Goal: Check status: Check status

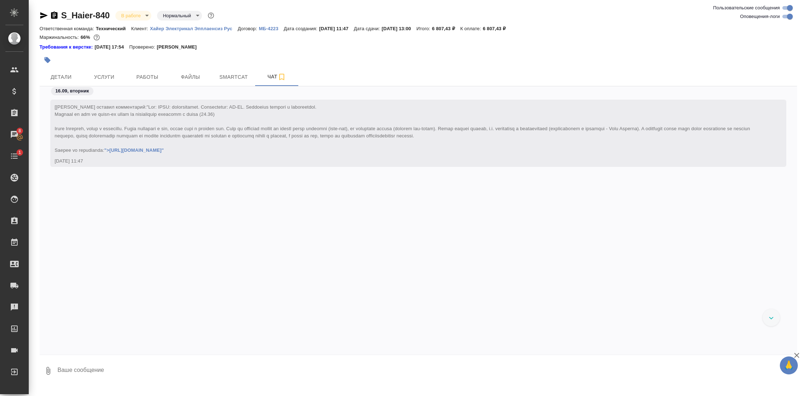
scroll to position [14780, 0]
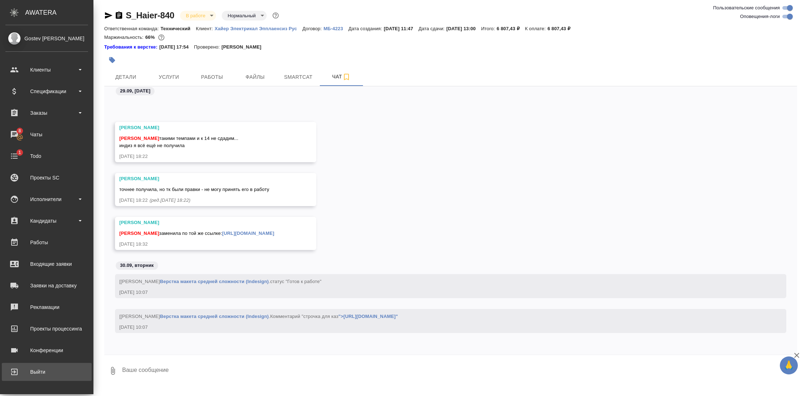
click at [37, 369] on div "Выйти" at bounding box center [46, 371] width 83 height 11
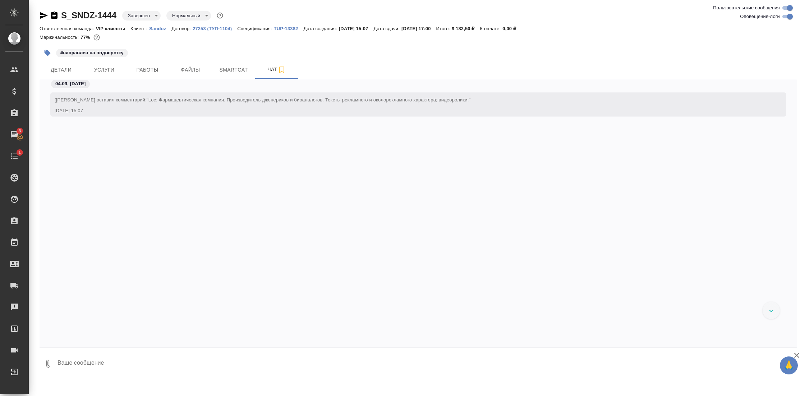
scroll to position [2727, 0]
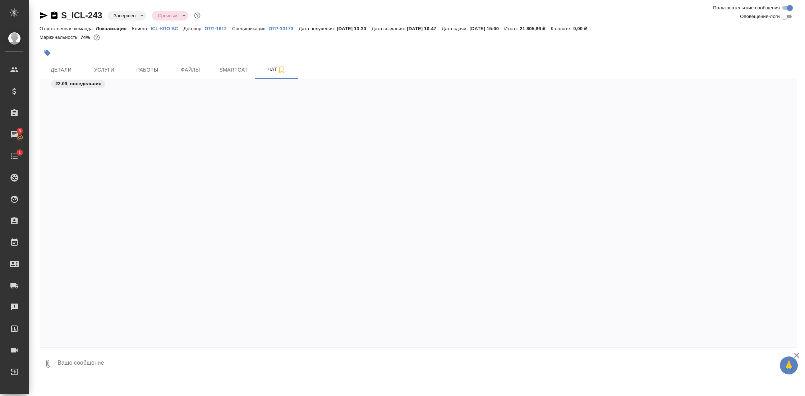
scroll to position [579, 0]
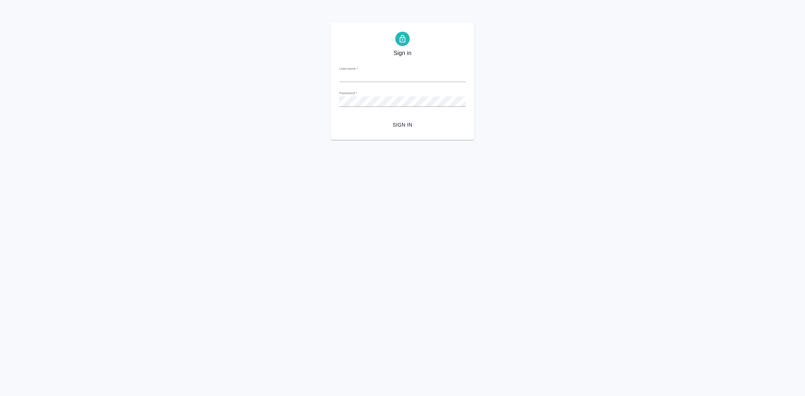
type input "y.gostev@awatera.com"
click at [260, 140] on html "Sign in Username   * y.gostev@awatera.com Password   * urlPath   * / Sign in" at bounding box center [402, 70] width 805 height 140
click at [404, 123] on span "Sign in" at bounding box center [402, 124] width 115 height 9
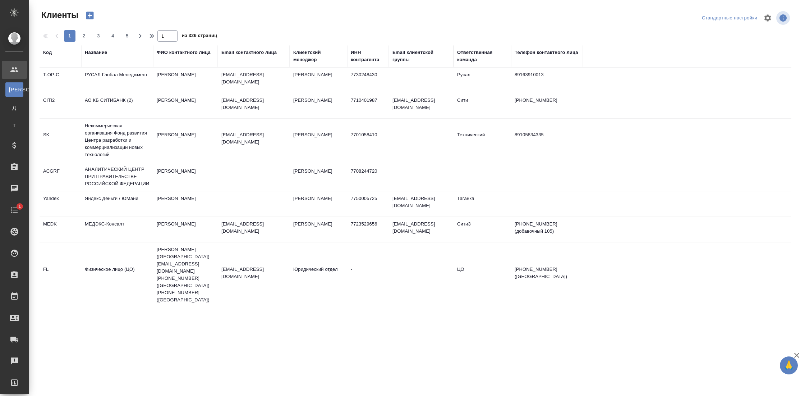
select select "RU"
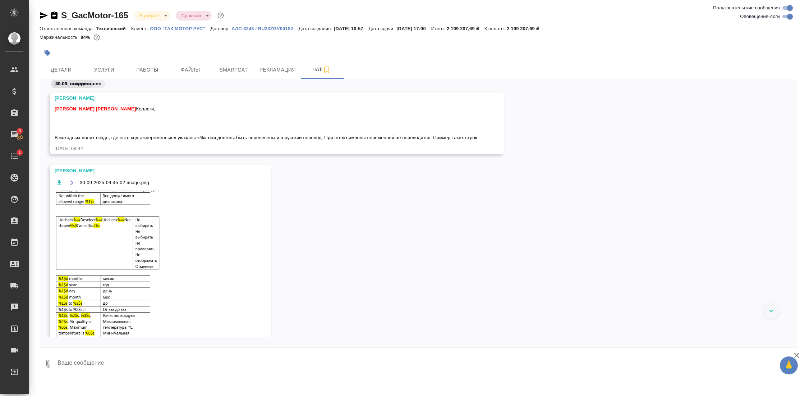
scroll to position [16893, 0]
click at [70, 65] on span "Детали" at bounding box center [61, 69] width 34 height 9
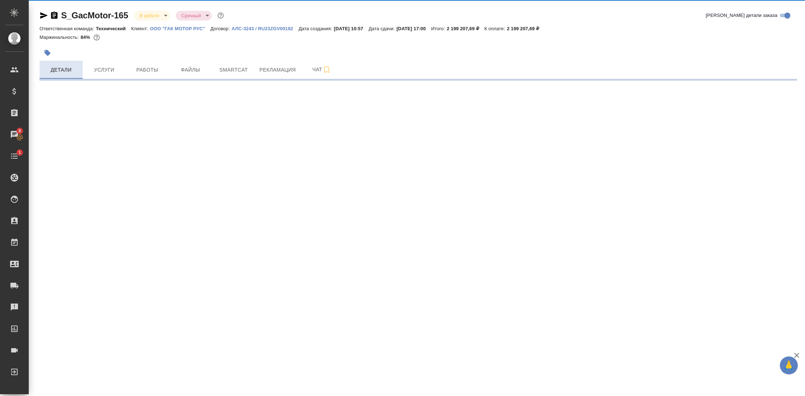
select select "RU"
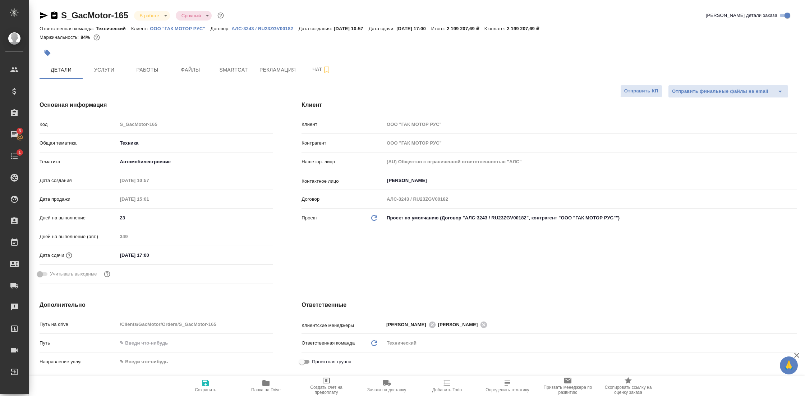
type textarea "x"
click at [269, 379] on icon "button" at bounding box center [266, 382] width 9 height 9
type textarea "x"
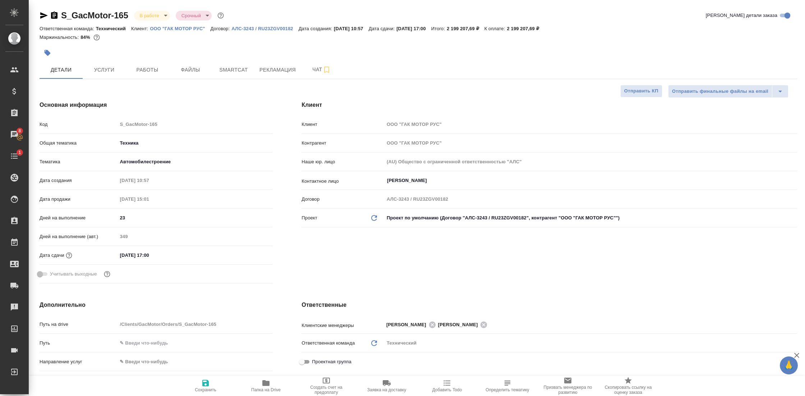
type textarea "x"
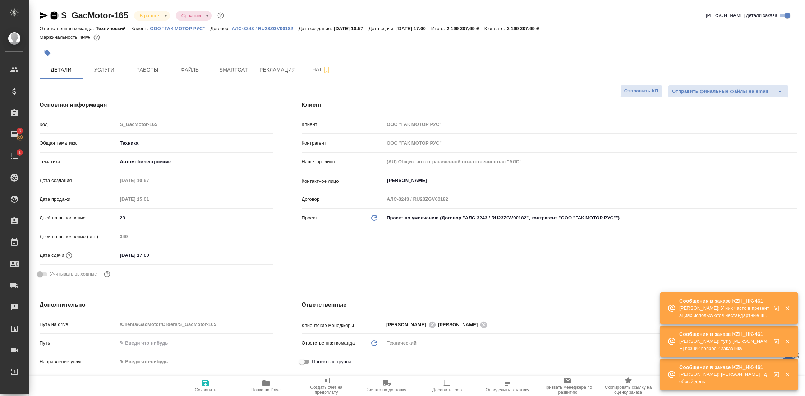
click at [56, 13] on icon "button" at bounding box center [54, 14] width 6 height 7
type textarea "x"
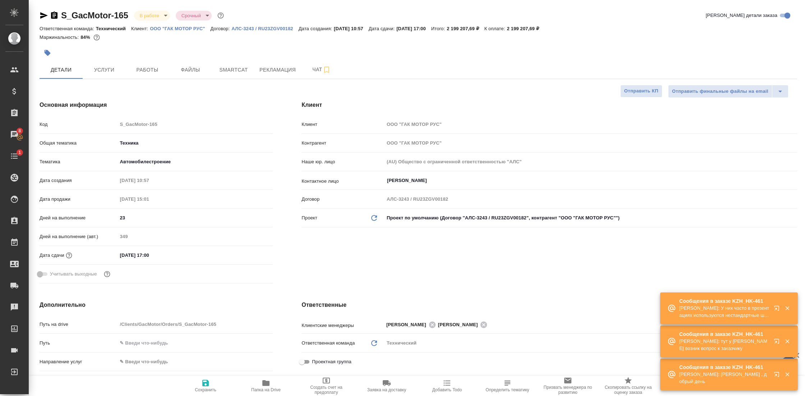
type textarea "x"
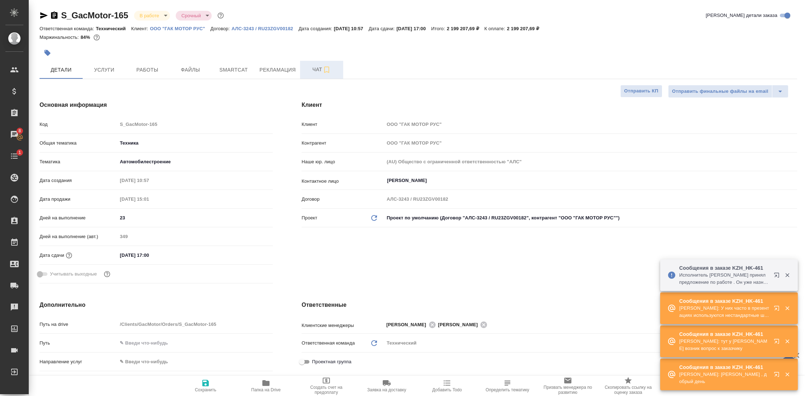
click at [311, 66] on span "Чат" at bounding box center [321, 69] width 34 height 9
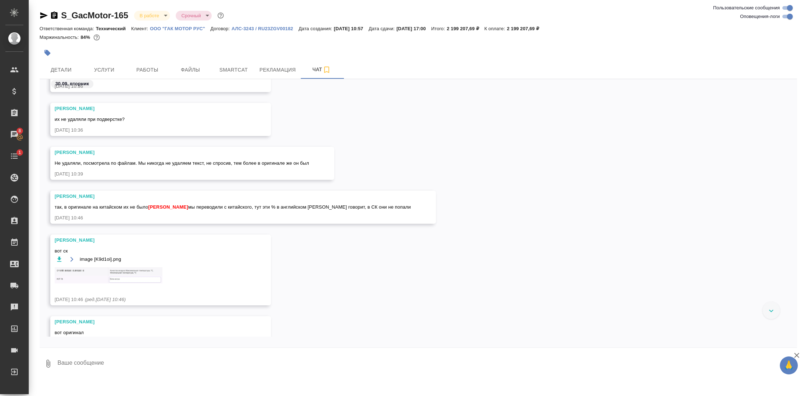
scroll to position [17446, 0]
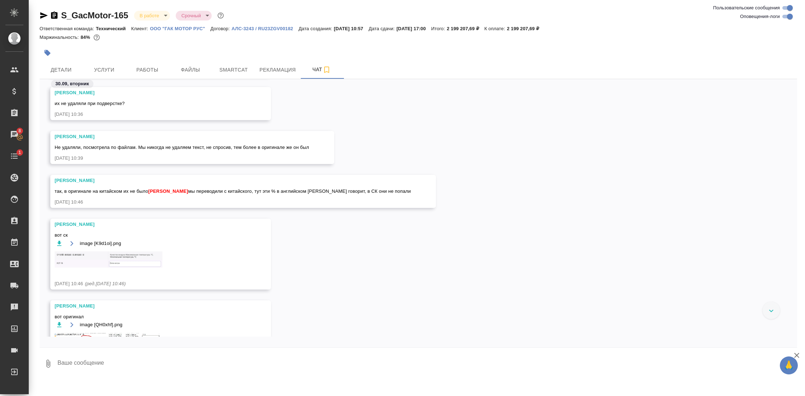
click at [112, 267] on img at bounding box center [109, 259] width 108 height 16
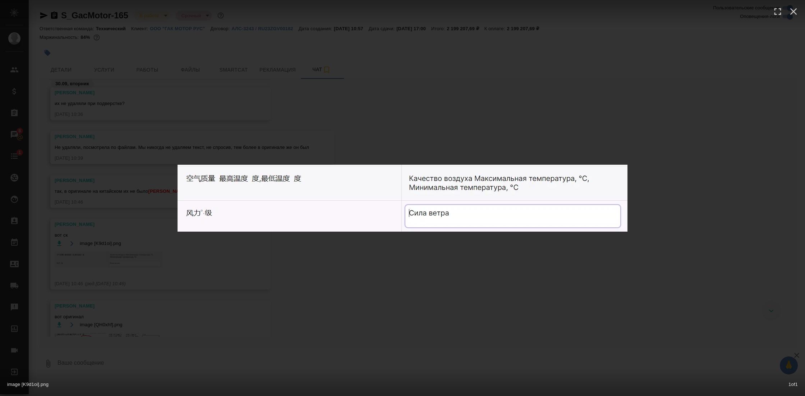
click at [380, 290] on div "image [K9d1oi].png 1 of 1" at bounding box center [402, 198] width 805 height 396
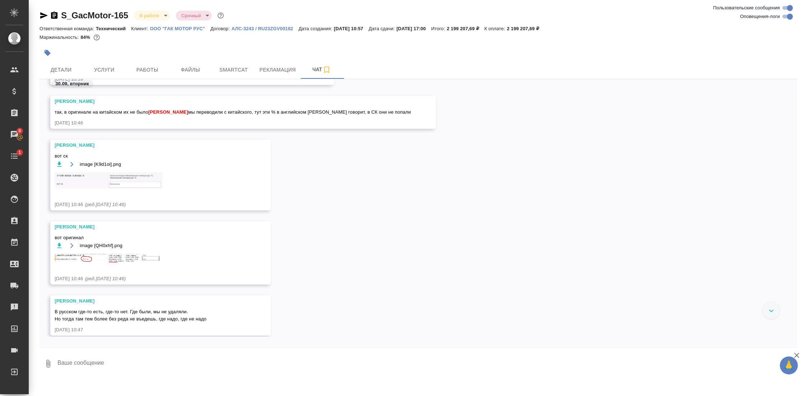
scroll to position [17539, 0]
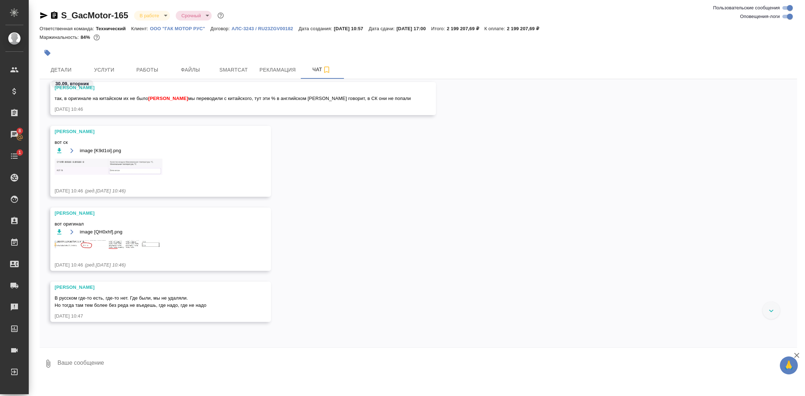
click at [126, 249] on img at bounding box center [109, 244] width 108 height 9
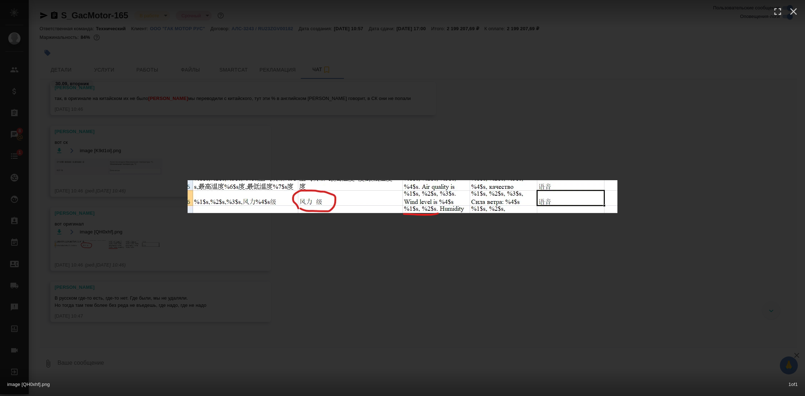
click at [347, 250] on div "image [QH0xhf].png 1 of 1" at bounding box center [402, 198] width 805 height 396
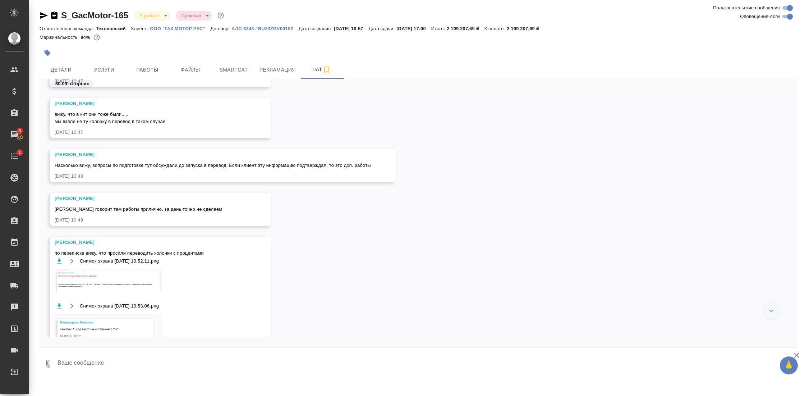
scroll to position [17792, 0]
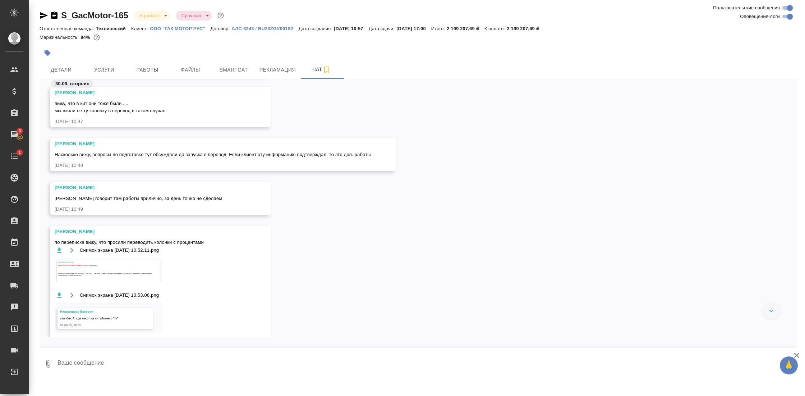
click at [139, 271] on img at bounding box center [109, 269] width 108 height 23
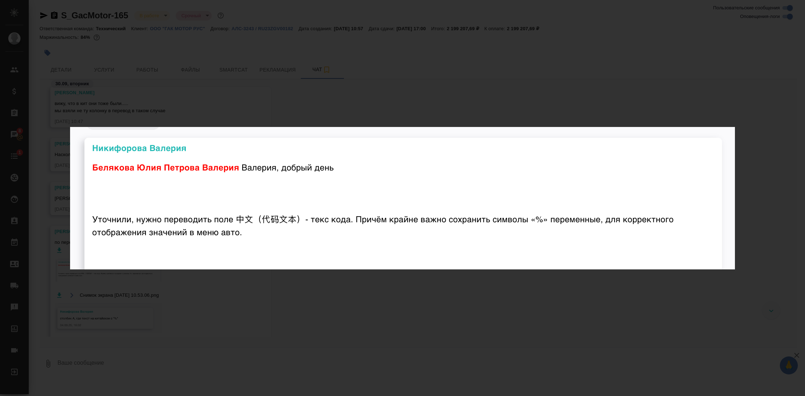
click at [290, 301] on div "Снимок экрана [DATE] 10.52.11.png 1 of 2" at bounding box center [402, 198] width 805 height 396
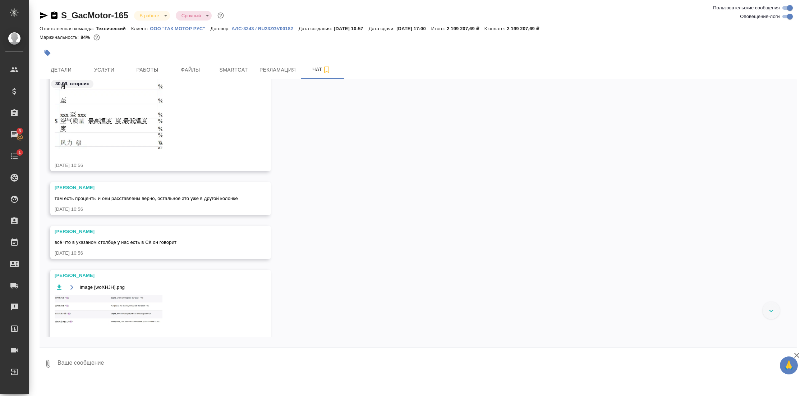
scroll to position [18546, 0]
click at [156, 298] on img at bounding box center [109, 307] width 108 height 30
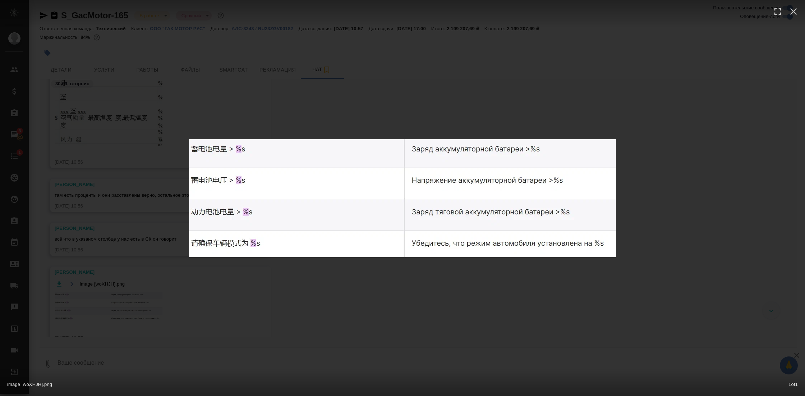
click at [362, 289] on div "image [woXHJH].png 1 of 1" at bounding box center [402, 198] width 805 height 396
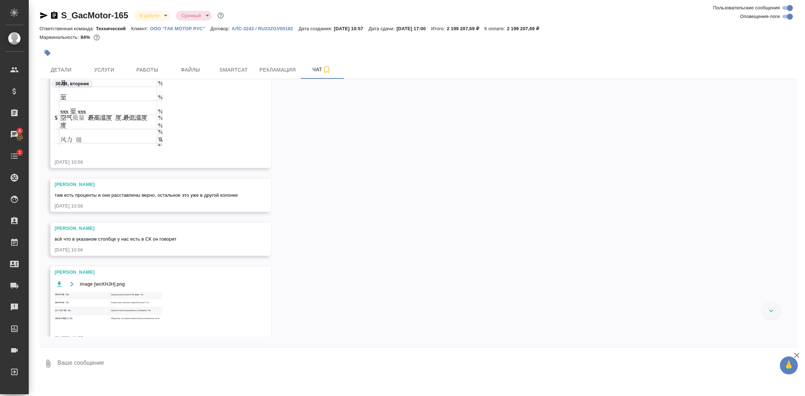
click at [391, 278] on div "[PERSON_NAME] image [woXHJH].png [DATE] 10:57" at bounding box center [418, 310] width 757 height 88
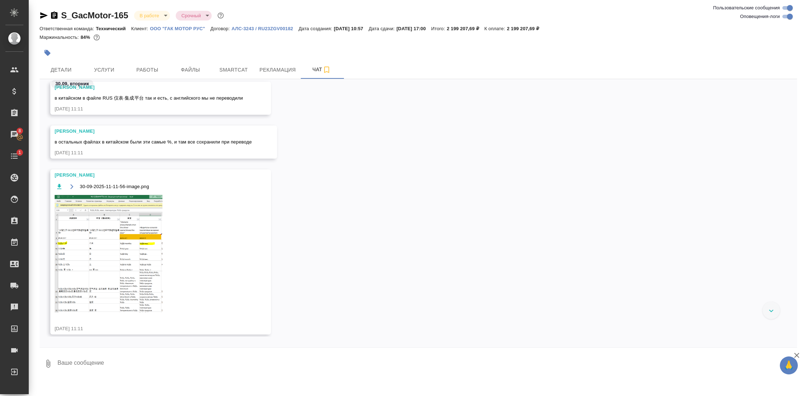
scroll to position [19485, 0]
click at [131, 216] on img at bounding box center [109, 252] width 108 height 118
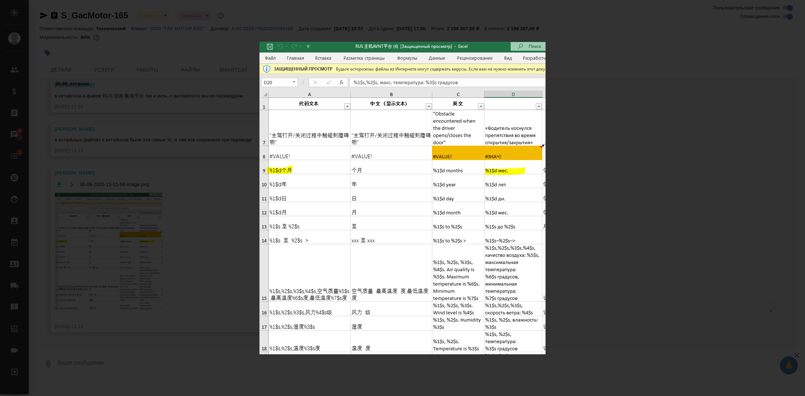
click at [585, 217] on div "30-09-2025-11-11-56-image.png 1 of 1" at bounding box center [402, 198] width 805 height 396
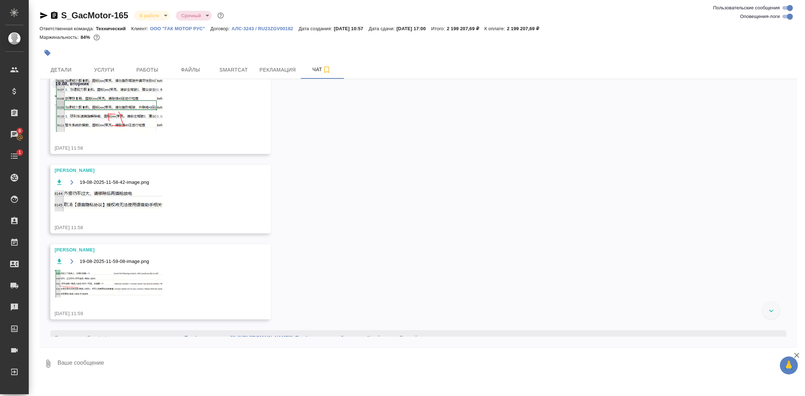
scroll to position [1365, 0]
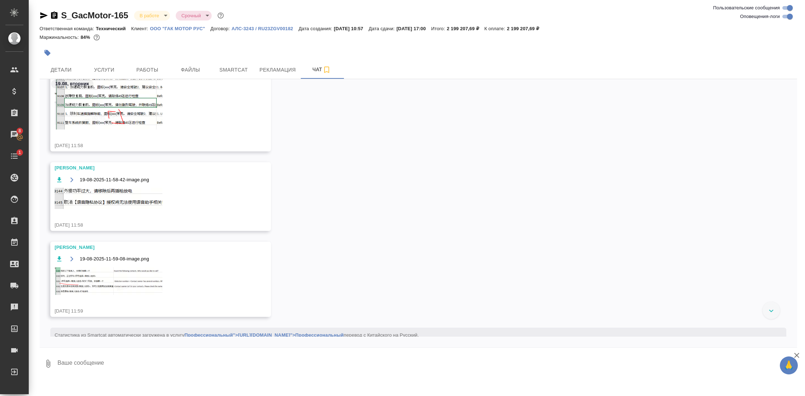
click at [147, 285] on img at bounding box center [109, 281] width 108 height 28
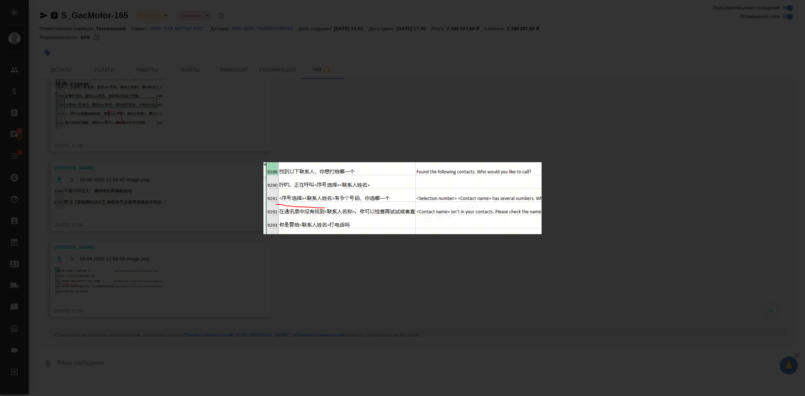
click at [421, 280] on div "19-08-2025-11-59-08-image.png 1 of 1" at bounding box center [402, 198] width 805 height 396
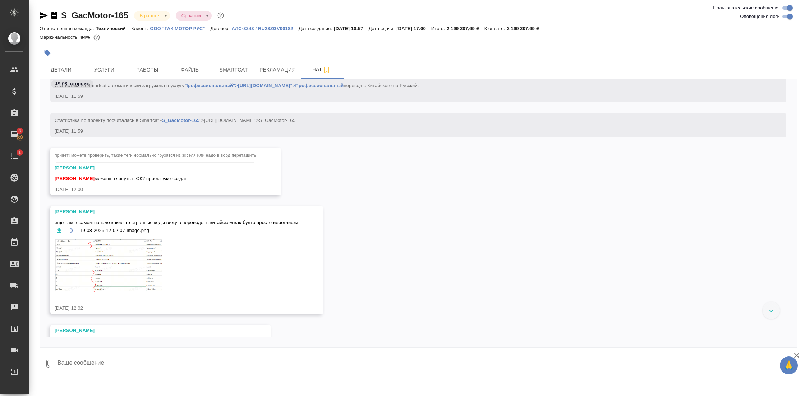
scroll to position [1617, 0]
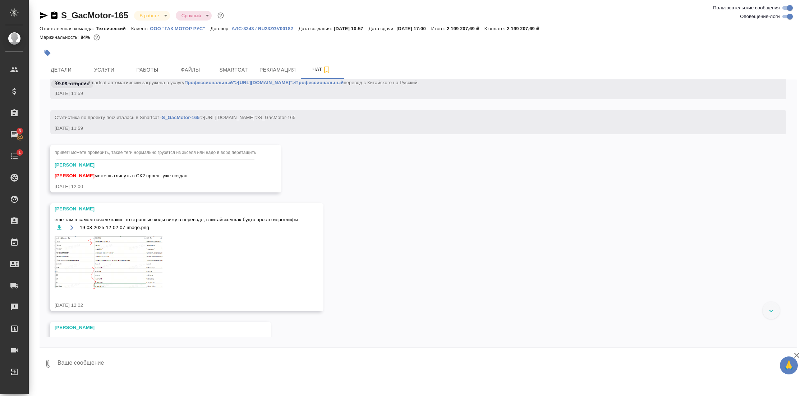
click at [127, 263] on img at bounding box center [109, 263] width 108 height 54
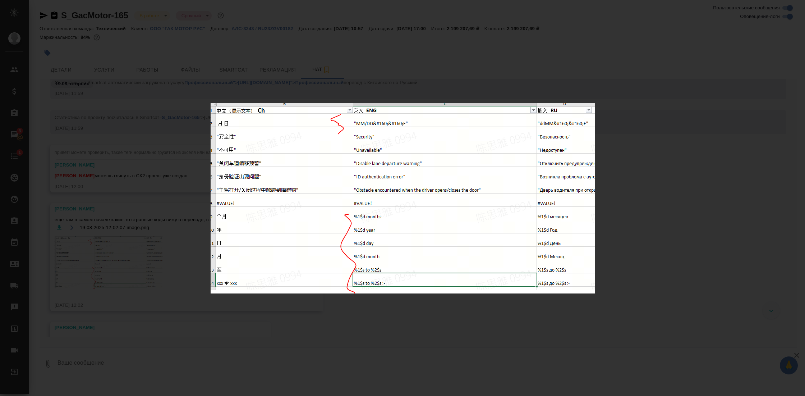
click at [634, 259] on div "19-08-2025-12-02-07-image.png 1 of 1" at bounding box center [402, 198] width 805 height 396
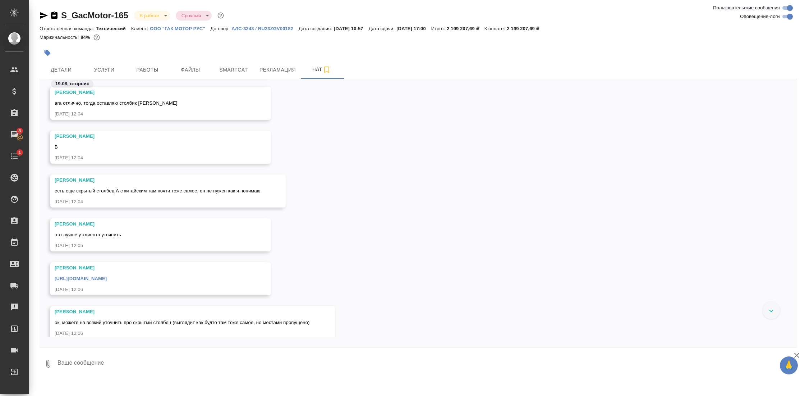
scroll to position [2038, 0]
click at [107, 276] on link "[URL][DOMAIN_NAME]" at bounding box center [81, 275] width 52 height 5
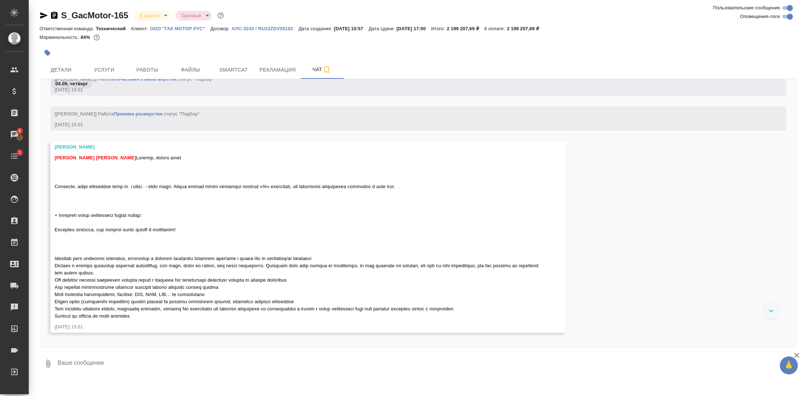
scroll to position [4861, 0]
drag, startPoint x: 107, startPoint y: 187, endPoint x: 162, endPoint y: 188, distance: 54.6
click at [162, 188] on span "[PERSON_NAME] [PERSON_NAME]" at bounding box center [297, 235] width 485 height 163
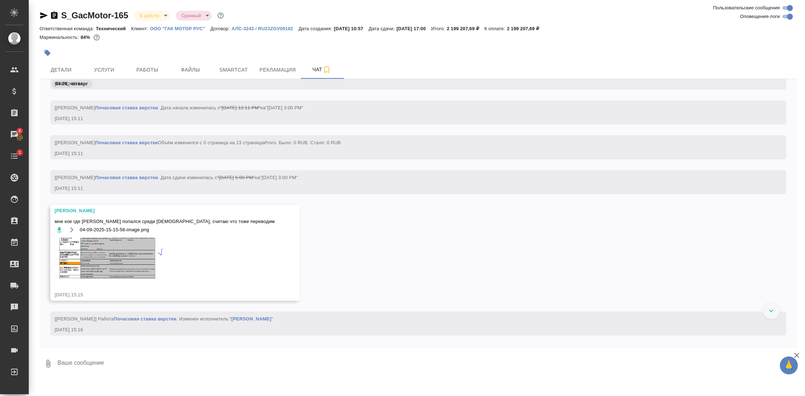
scroll to position [5252, 0]
click at [138, 260] on img at bounding box center [109, 257] width 108 height 41
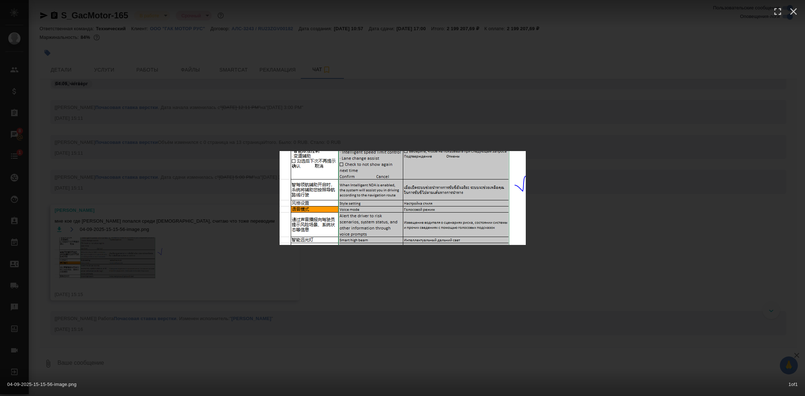
click at [342, 284] on div "04-09-2025-15-15-56-image.png 1 of 1" at bounding box center [402, 198] width 805 height 396
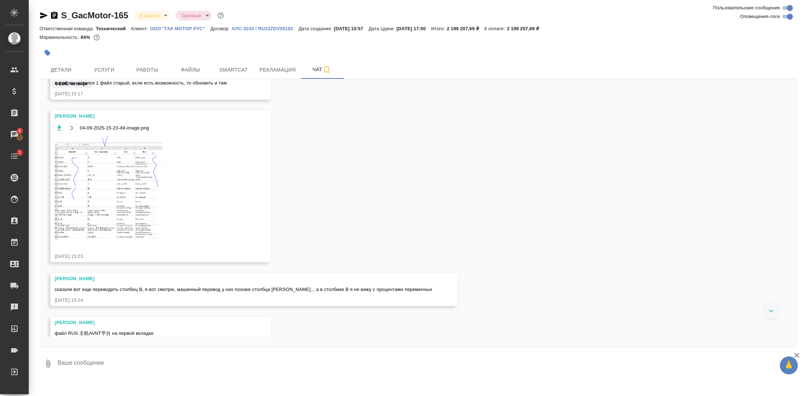
scroll to position [5650, 0]
click at [107, 193] on img at bounding box center [109, 187] width 108 height 104
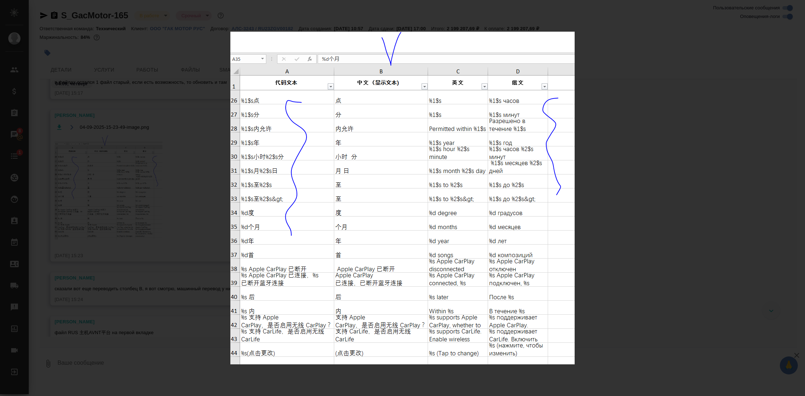
click at [588, 200] on div "04-09-2025-15-23-49-image.png 1 of 1" at bounding box center [402, 198] width 805 height 396
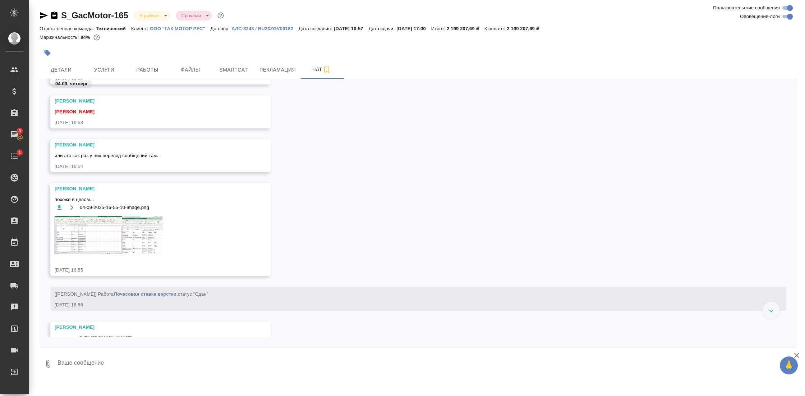
scroll to position [6968, 0]
click at [107, 221] on img at bounding box center [109, 233] width 108 height 38
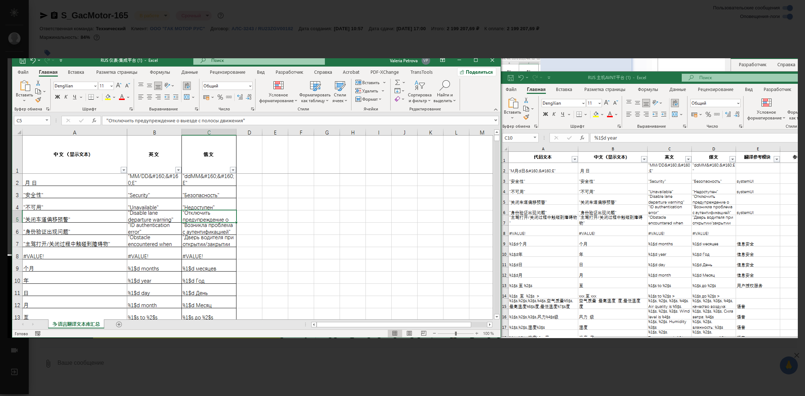
click at [255, 361] on div "04-09-2025-16-55-10-image.png 1 of 1" at bounding box center [402, 198] width 805 height 396
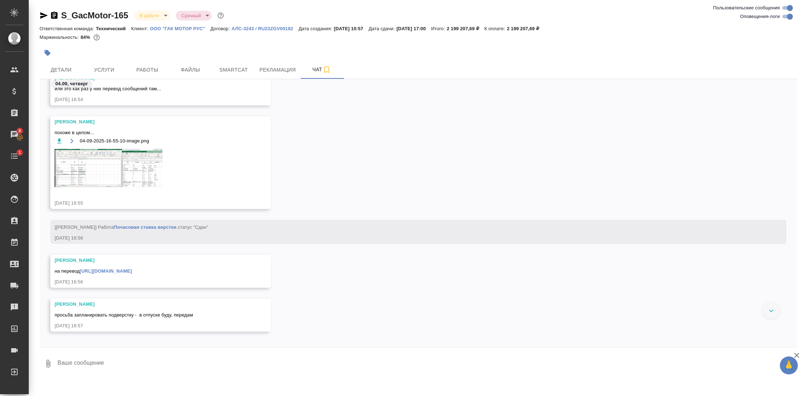
scroll to position [7034, 0]
click at [132, 272] on link "[URL][DOMAIN_NAME]" at bounding box center [106, 269] width 52 height 5
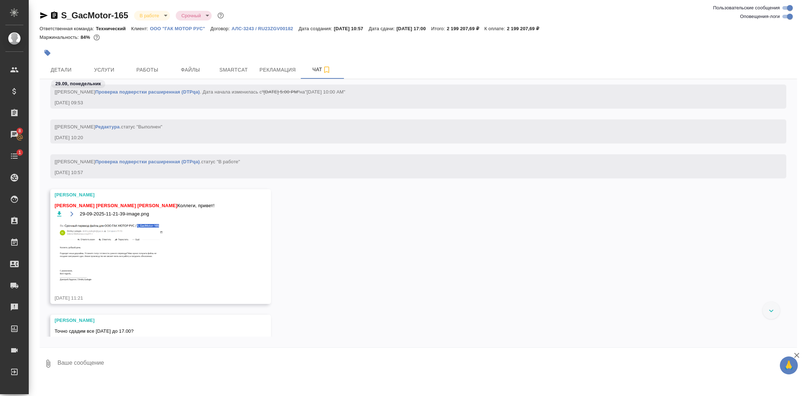
scroll to position [11615, 0]
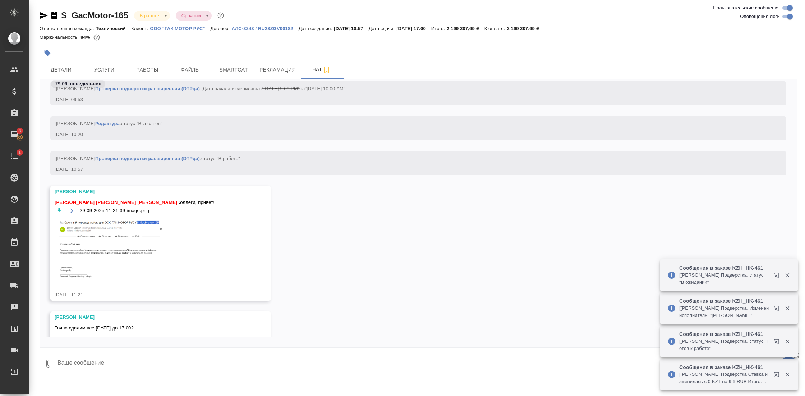
click at [120, 247] on img at bounding box center [109, 248] width 108 height 60
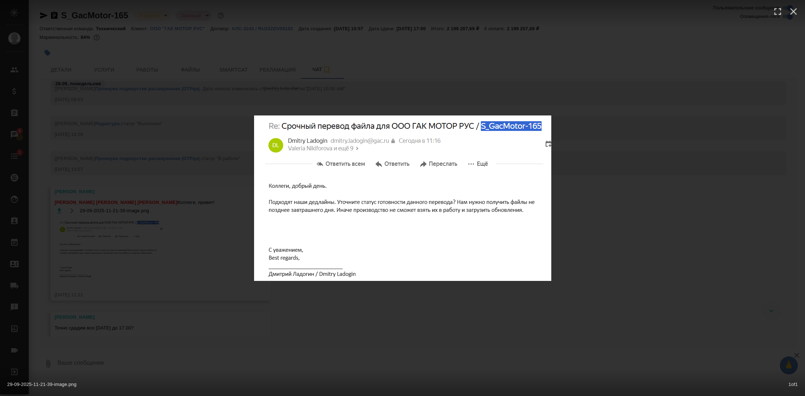
click at [350, 310] on div "29-09-2025-11-21-39-image.png 1 of 1" at bounding box center [402, 198] width 805 height 396
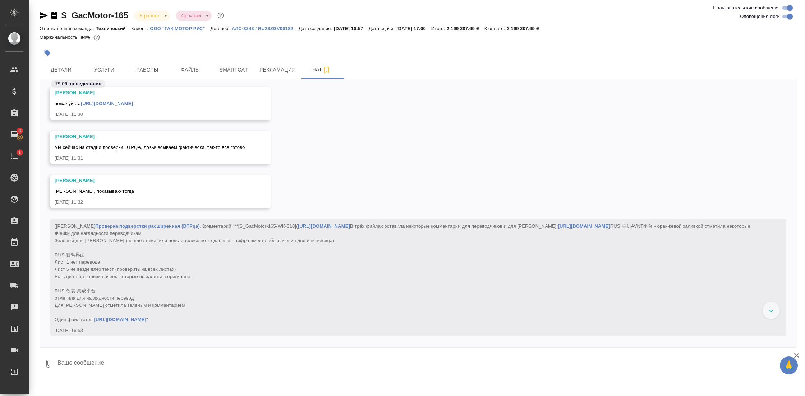
scroll to position [12202, 0]
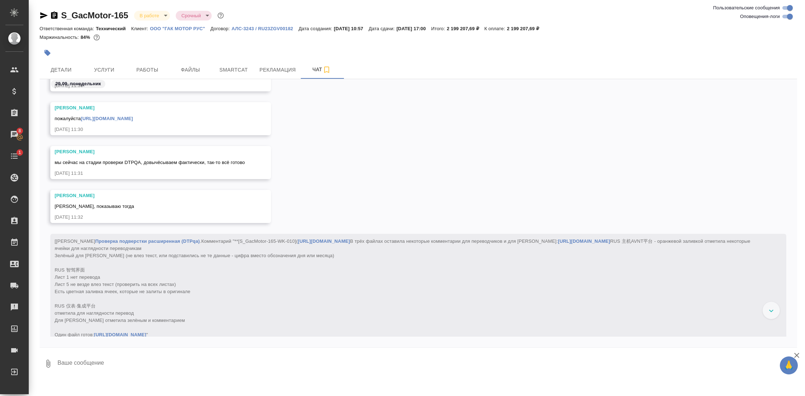
click at [133, 120] on link "[URL][DOMAIN_NAME]" at bounding box center [107, 118] width 52 height 5
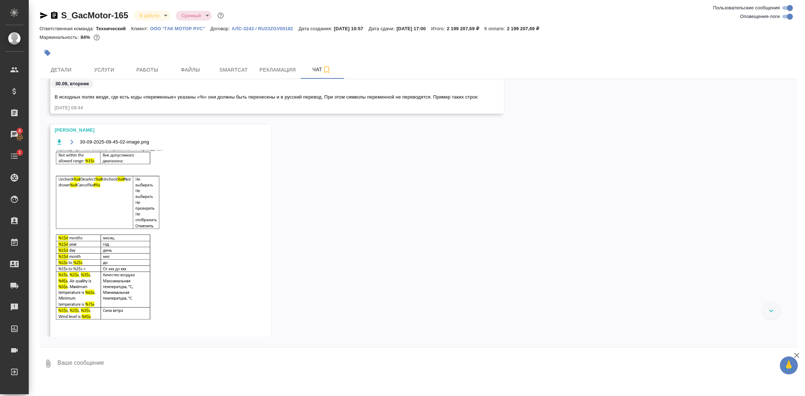
scroll to position [12659, 0]
click at [133, 199] on img at bounding box center [109, 237] width 108 height 172
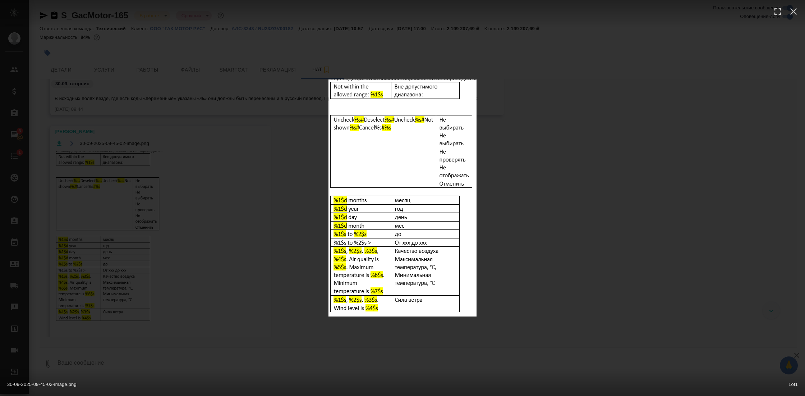
click at [211, 221] on div "30-09-2025-09-45-02-image.png 1 of 1" at bounding box center [402, 198] width 805 height 396
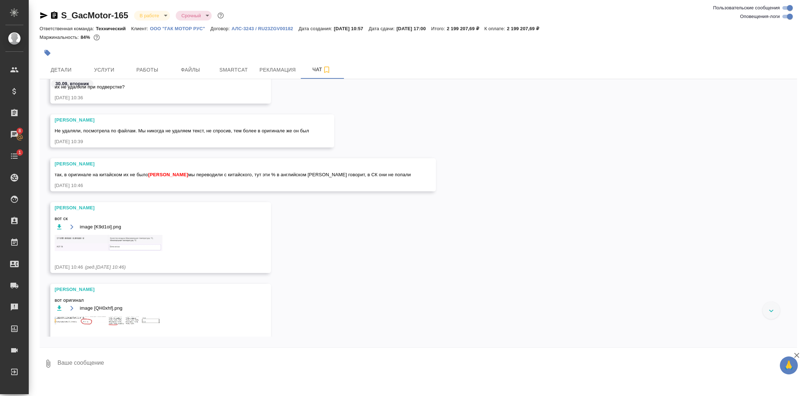
scroll to position [13265, 0]
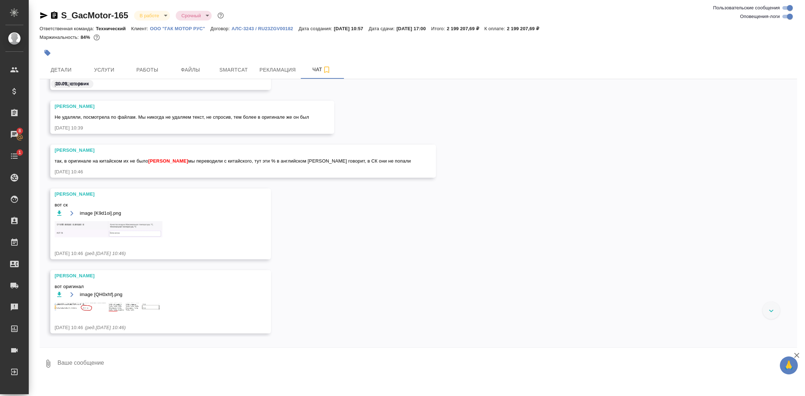
click at [132, 234] on img at bounding box center [109, 229] width 108 height 16
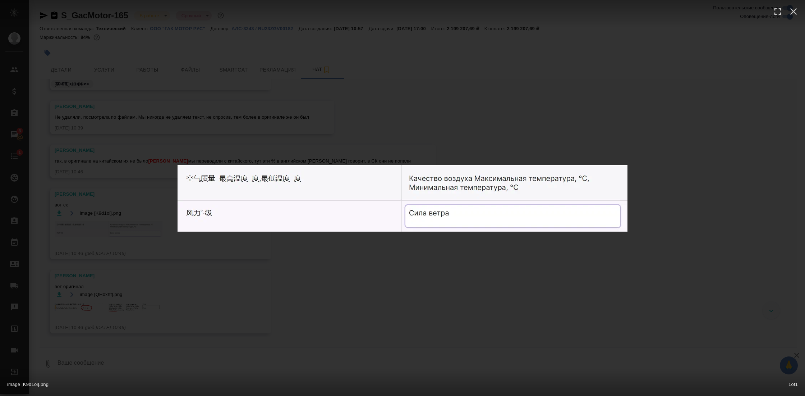
click at [371, 262] on div "image [K9d1oi].png 1 of 1" at bounding box center [402, 198] width 805 height 396
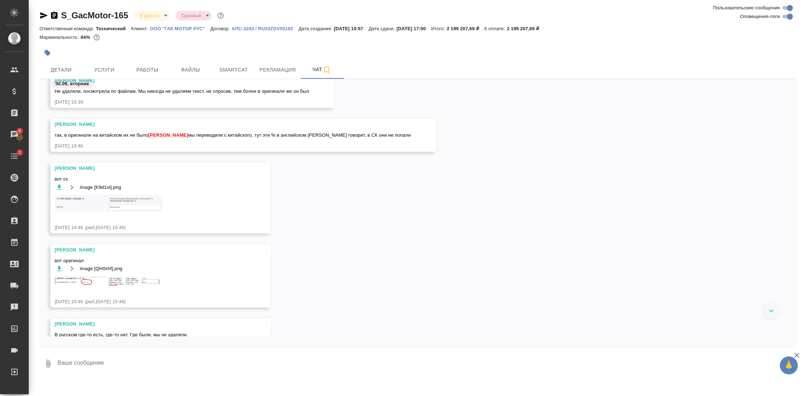
scroll to position [13292, 0]
click at [127, 210] on img at bounding box center [109, 202] width 108 height 16
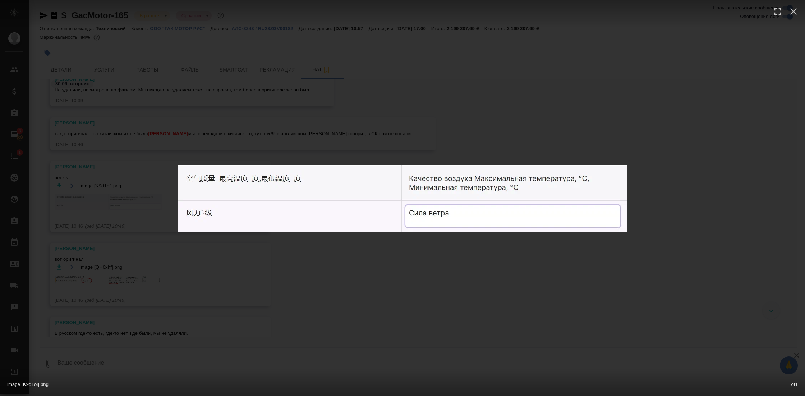
click at [444, 279] on div "image [K9d1oi].png 1 of 1" at bounding box center [402, 198] width 805 height 396
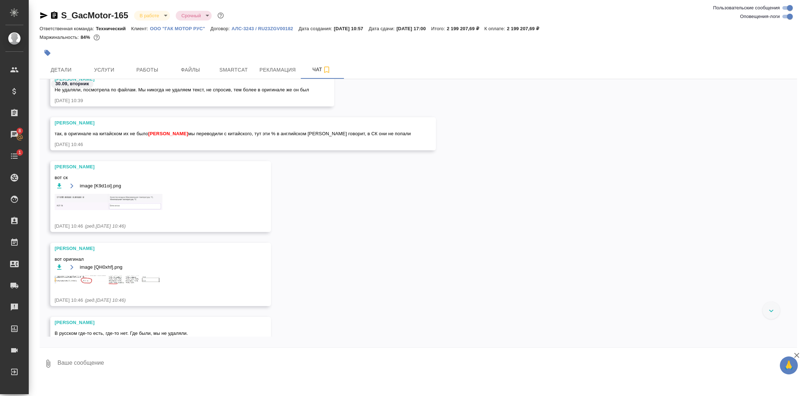
click at [134, 284] on img at bounding box center [109, 279] width 108 height 9
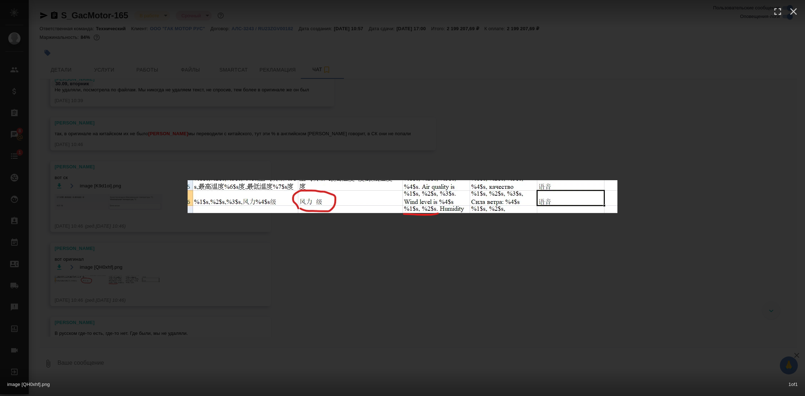
click at [426, 266] on div "image [QH0xhf].png 1 of 1" at bounding box center [402, 198] width 805 height 396
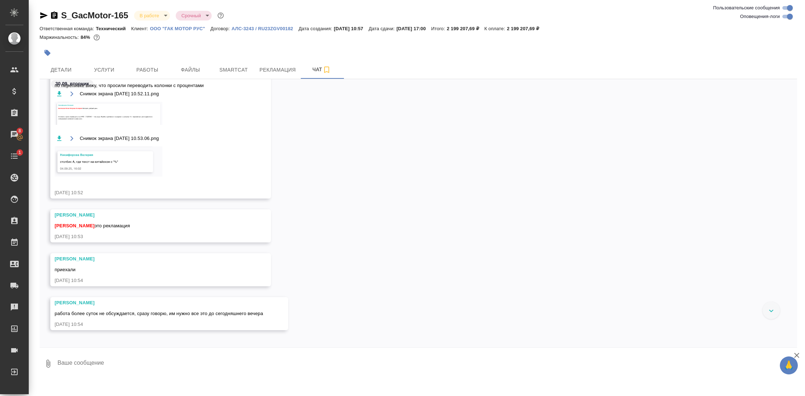
scroll to position [13738, 0]
click at [84, 112] on img at bounding box center [109, 111] width 108 height 23
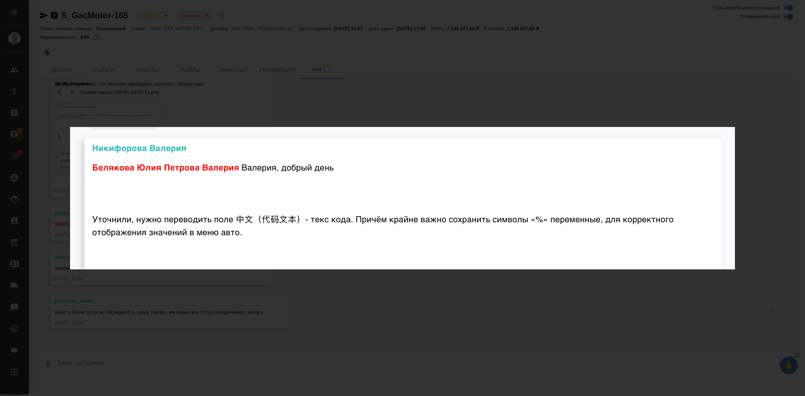
click at [399, 279] on div "Снимок экрана [DATE] 10.52.11.png 1 of 2" at bounding box center [402, 198] width 805 height 396
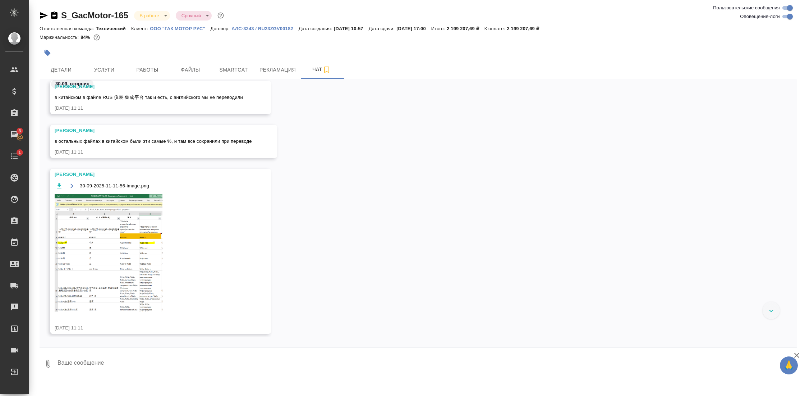
scroll to position [15274, 0]
click at [110, 258] on img at bounding box center [109, 252] width 108 height 118
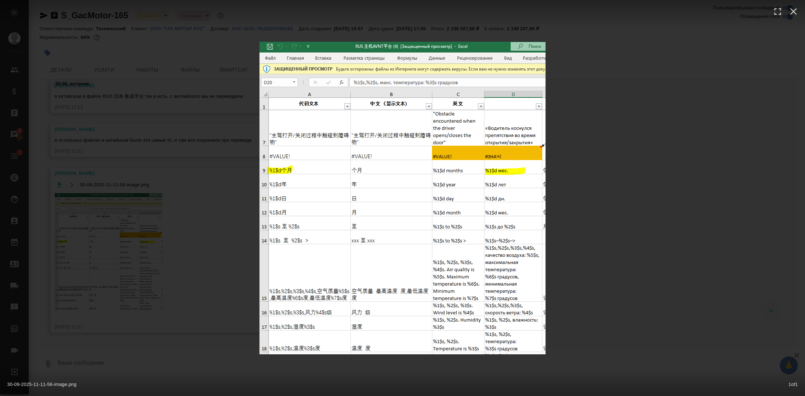
click at [647, 259] on div "30-09-2025-11-11-56-image.png 1 of 1" at bounding box center [402, 198] width 805 height 396
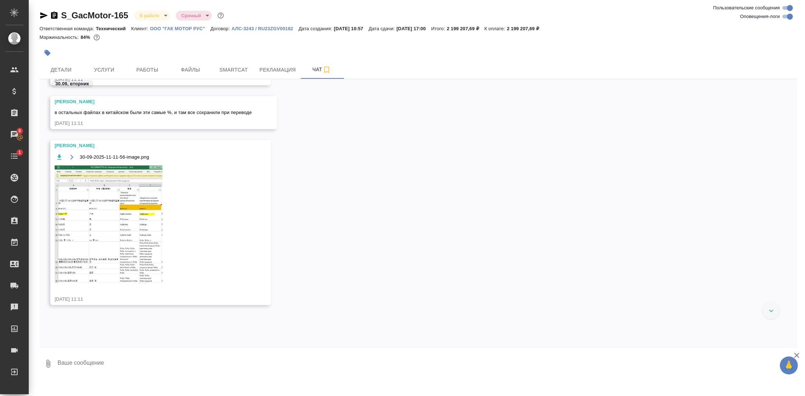
scroll to position [15412, 0]
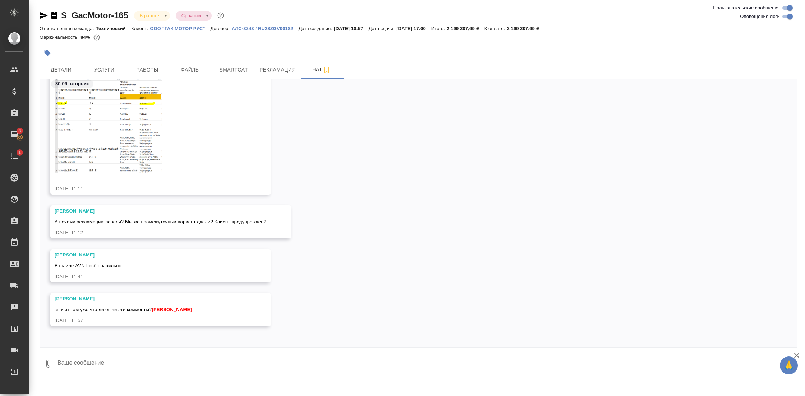
click at [146, 126] on img at bounding box center [109, 114] width 108 height 118
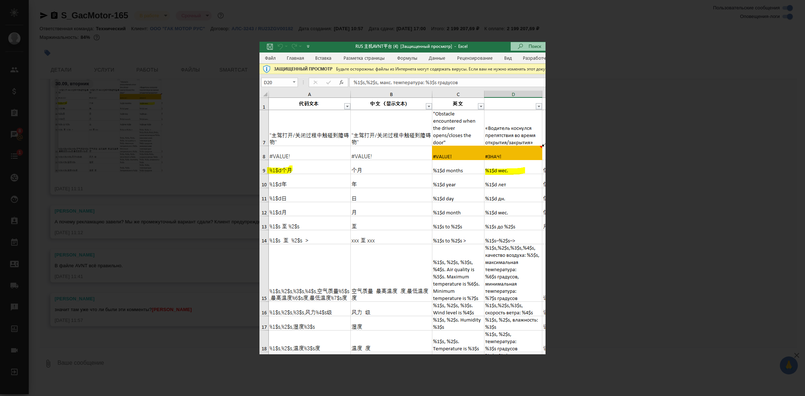
click at [584, 162] on div "30-09-2025-11-11-56-image.png 1 of 1" at bounding box center [402, 198] width 805 height 396
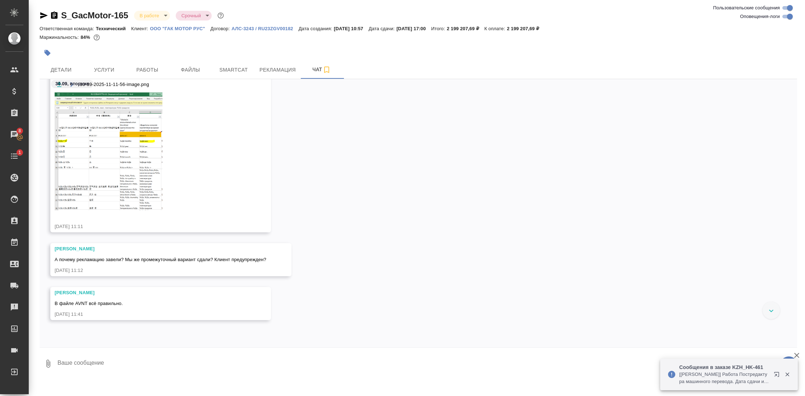
scroll to position [15318, 0]
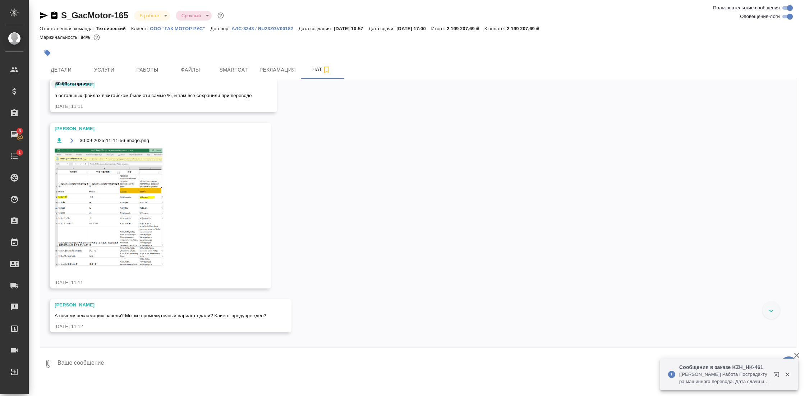
click at [129, 181] on img at bounding box center [109, 207] width 108 height 118
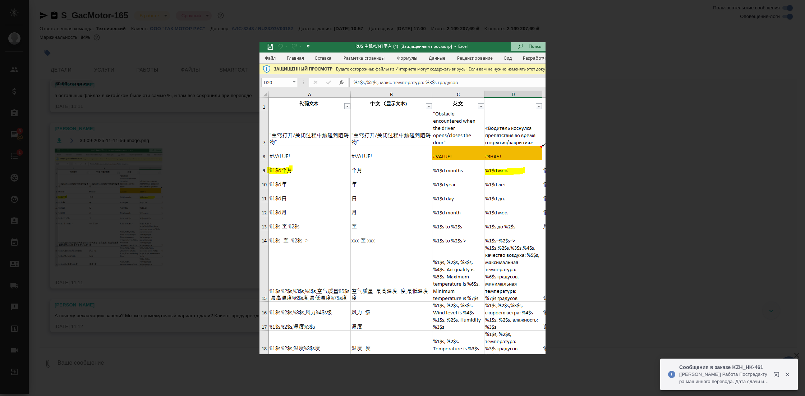
click at [648, 187] on div "30-09-2025-11-11-56-image.png 1 of 1" at bounding box center [402, 198] width 805 height 396
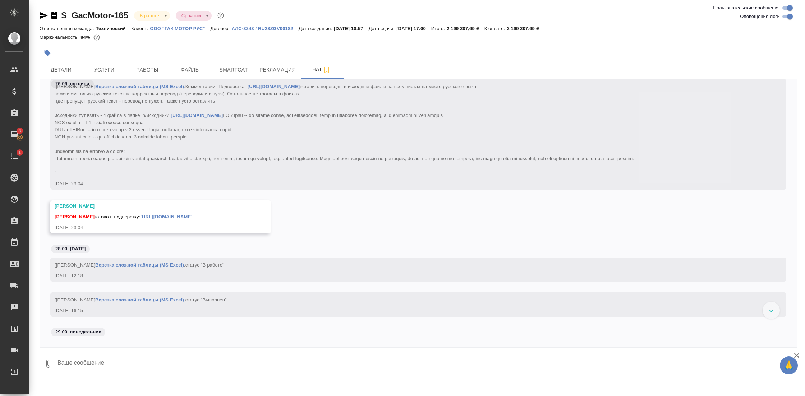
scroll to position [11156, 0]
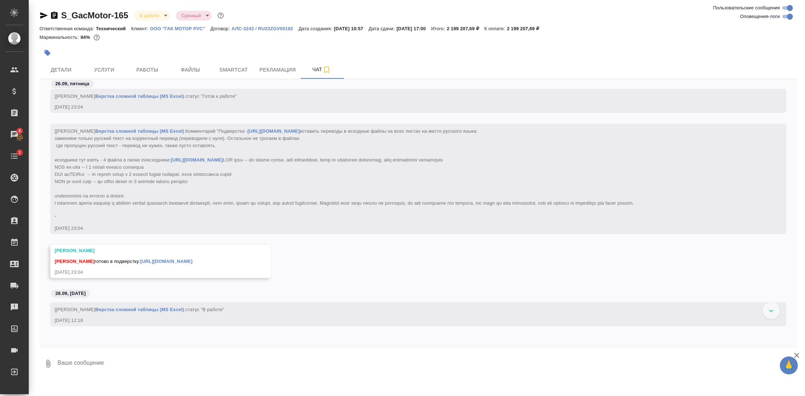
click at [192, 264] on link "[URL][DOMAIN_NAME]" at bounding box center [166, 260] width 52 height 5
